Goal: Task Accomplishment & Management: Complete application form

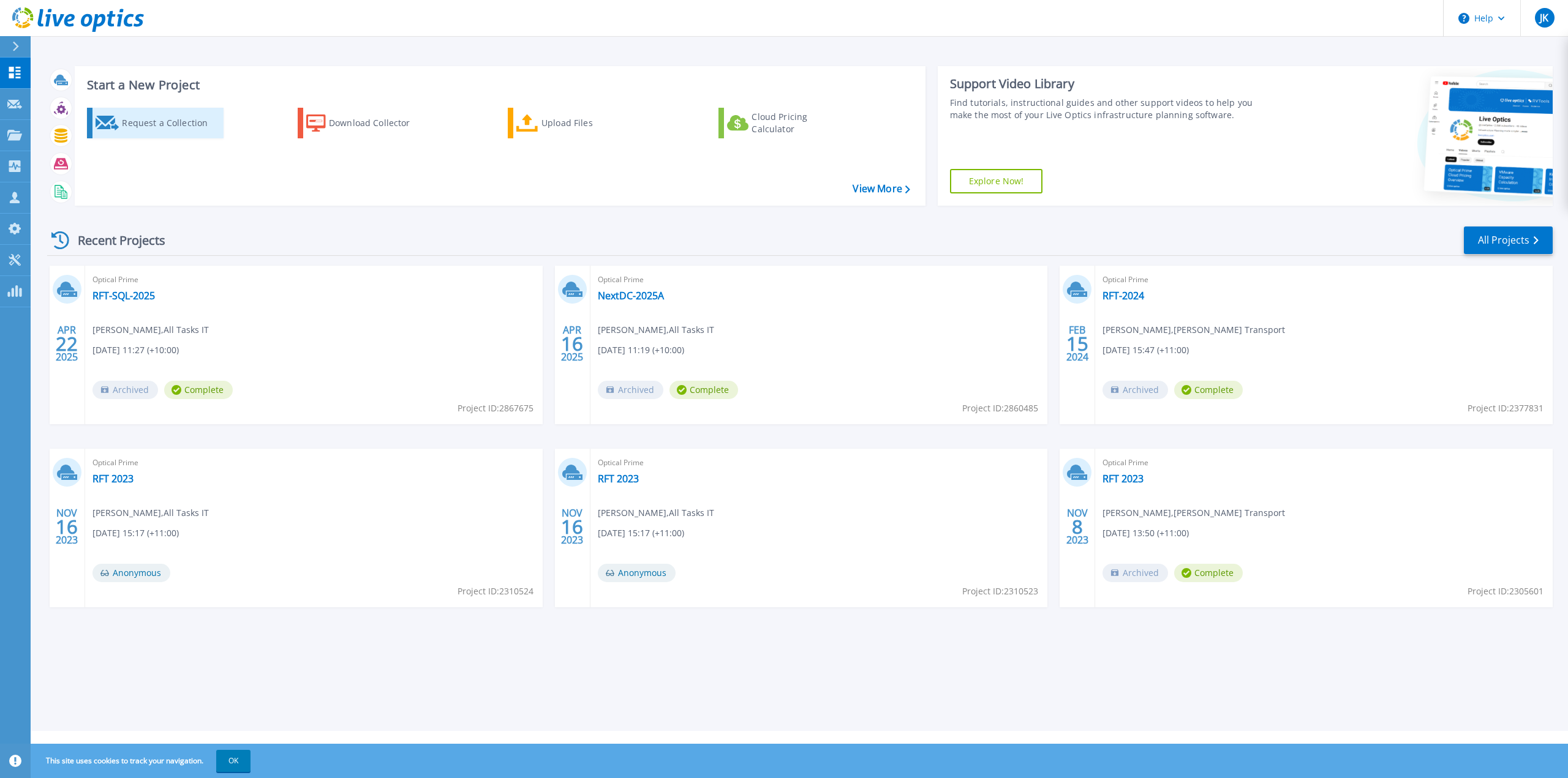
click at [176, 124] on div "Request a Collection" at bounding box center [171, 123] width 98 height 25
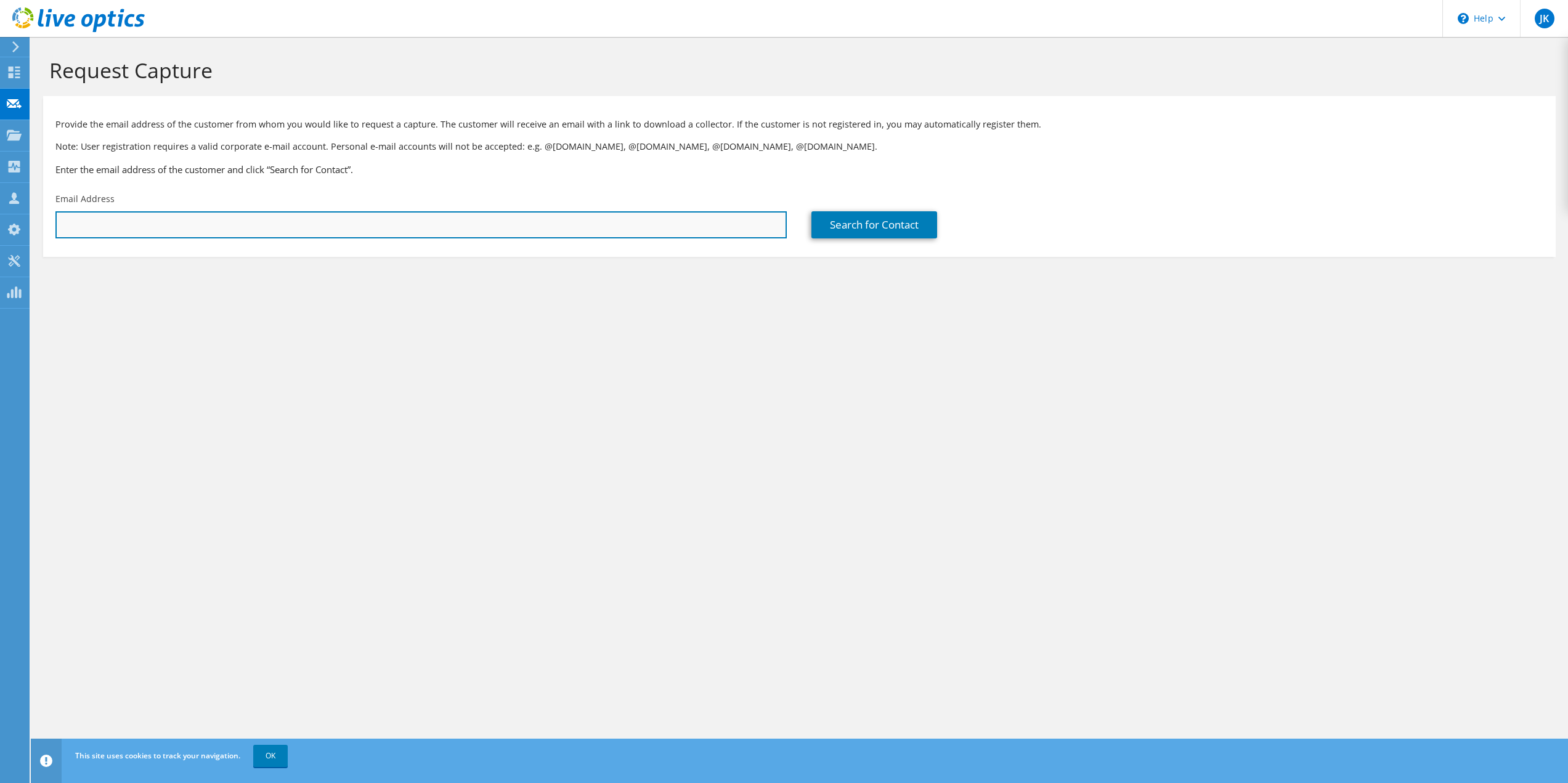
click at [155, 219] on input "text" at bounding box center [421, 225] width 732 height 27
click at [115, 229] on input "text" at bounding box center [421, 225] width 732 height 27
paste input "[PERSON_NAME][EMAIL_ADDRESS][DOMAIN_NAME]"
type input "[PERSON_NAME][EMAIL_ADDRESS][DOMAIN_NAME]"
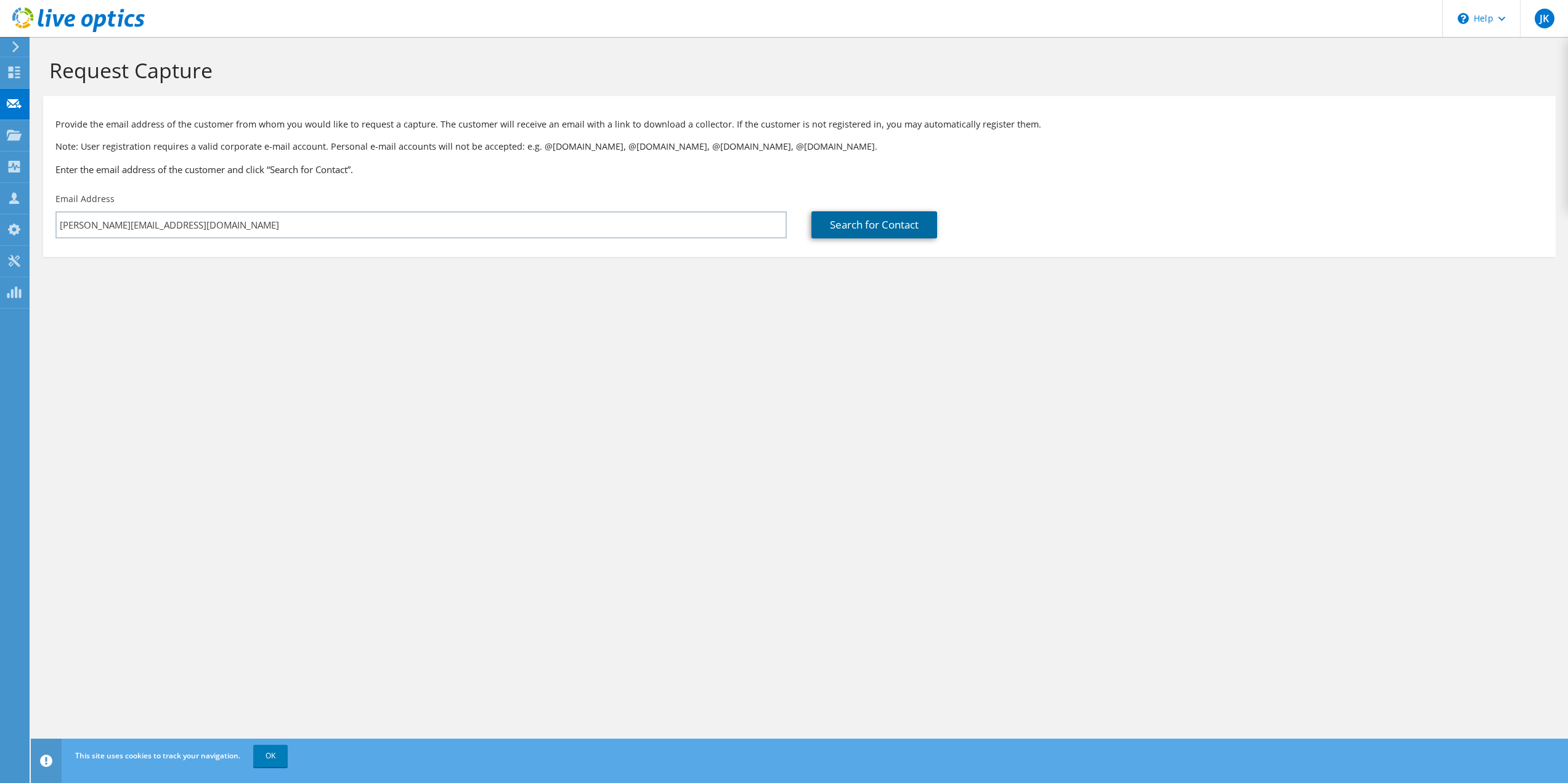
click at [878, 231] on link "Search for Contact" at bounding box center [875, 225] width 126 height 27
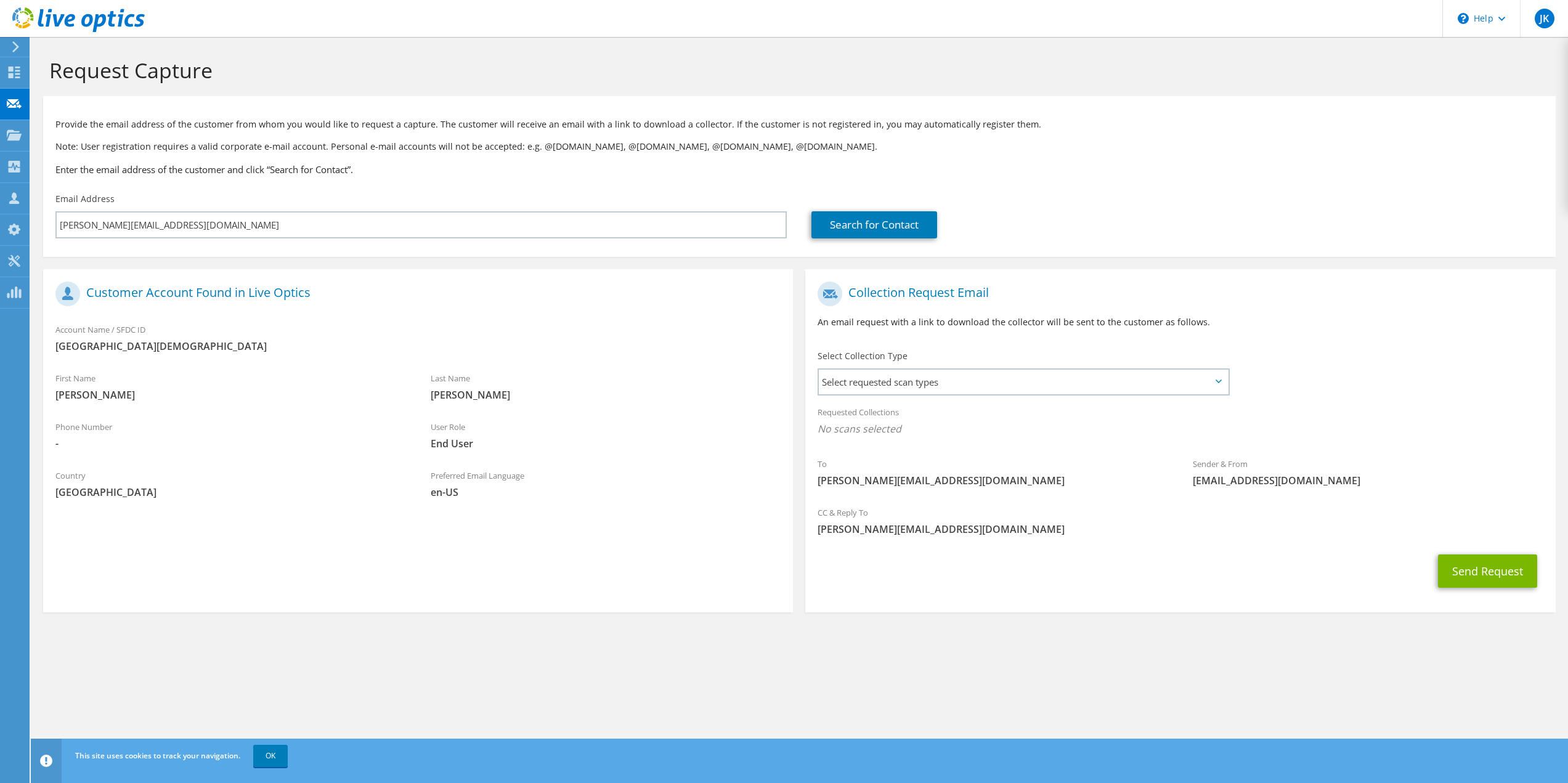
click at [1219, 381] on icon at bounding box center [1218, 381] width 6 height 4
click at [1218, 387] on span "Select requested scan types" at bounding box center [1022, 382] width 408 height 25
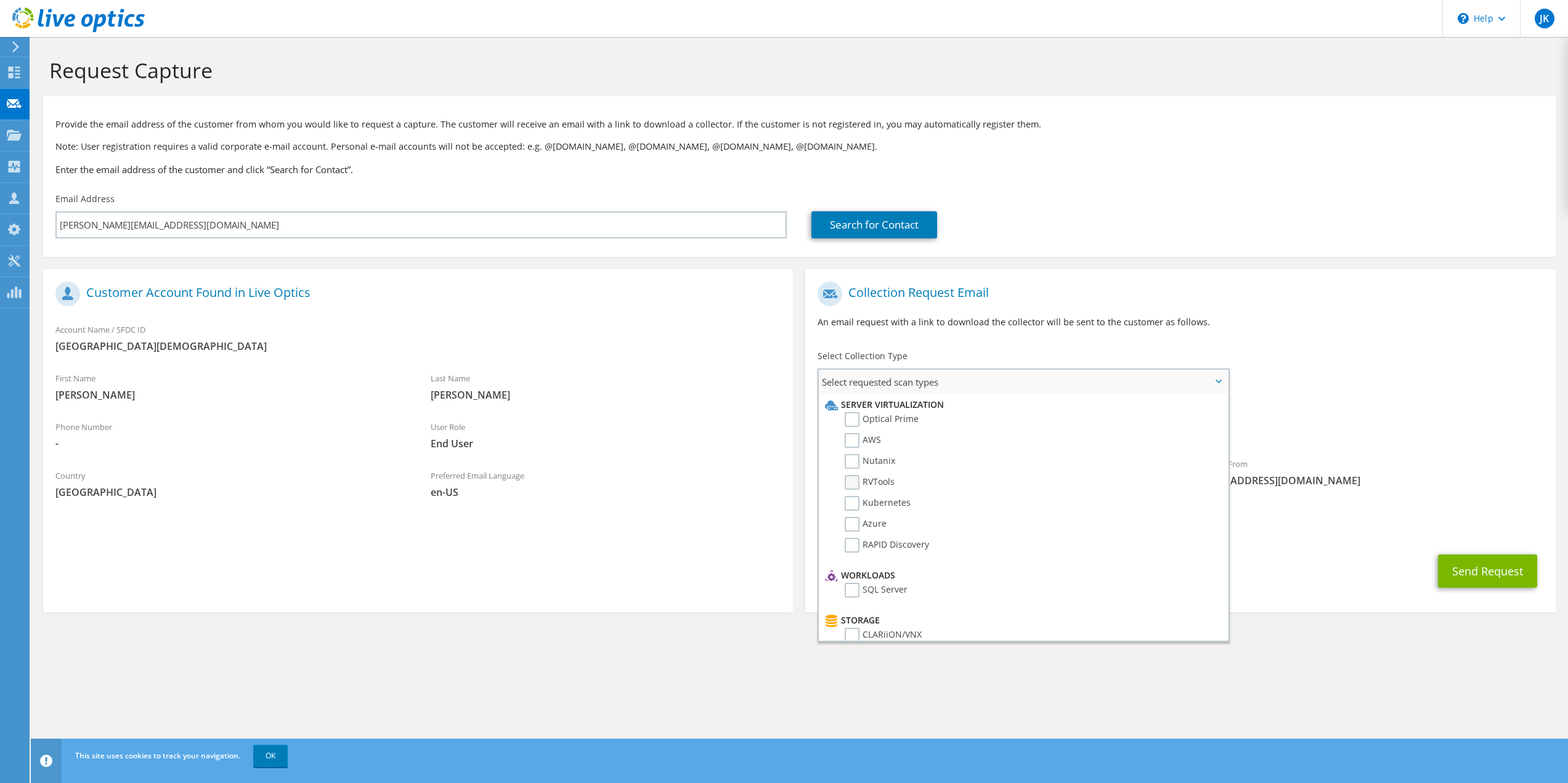
click at [854, 484] on label "RVTools" at bounding box center [870, 483] width 50 height 15
click at [0, 0] on input "RVTools" at bounding box center [0, 0] width 0 height 0
click at [849, 418] on label "Optical Prime" at bounding box center [882, 420] width 74 height 15
click at [0, 0] on input "Optical Prime" at bounding box center [0, 0] width 0 height 0
click at [856, 546] on label "RAPID Discovery" at bounding box center [887, 546] width 84 height 15
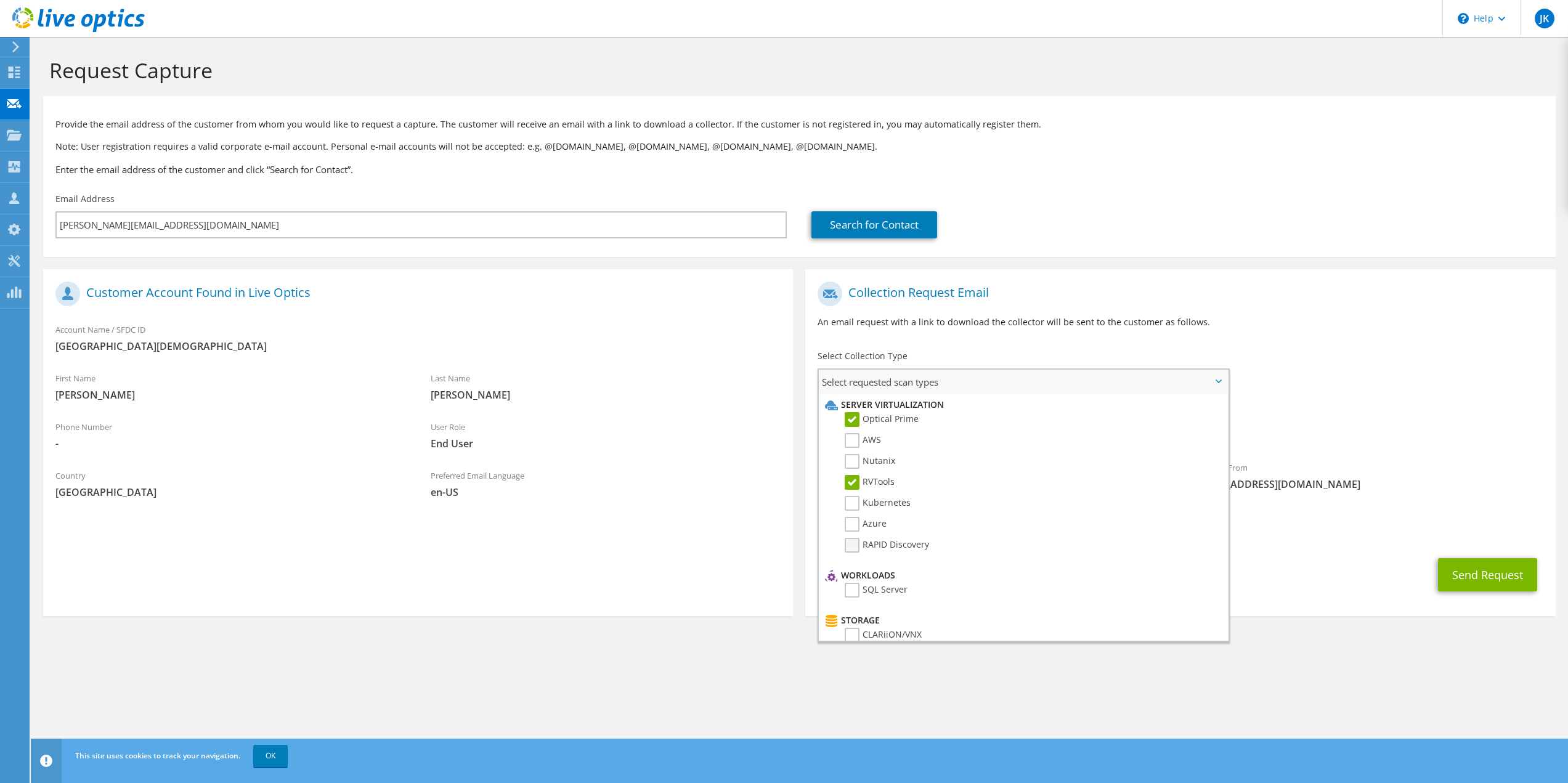
click at [0, 0] on input "RAPID Discovery" at bounding box center [0, 0] width 0 height 0
click at [1491, 574] on button "Send Request" at bounding box center [1488, 574] width 99 height 33
